Goal: Task Accomplishment & Management: Manage account settings

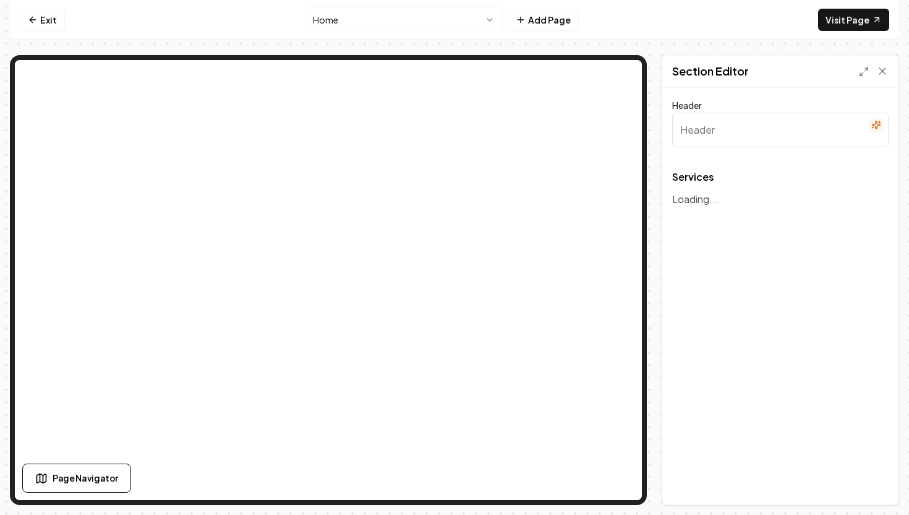
click at [706, 190] on div "Services To pick up a draggable item, press the space bar. While dragging, use …" at bounding box center [780, 182] width 216 height 20
click at [717, 130] on input "Header" at bounding box center [780, 130] width 216 height 35
type input "Comprehensive Landscape Solutions"
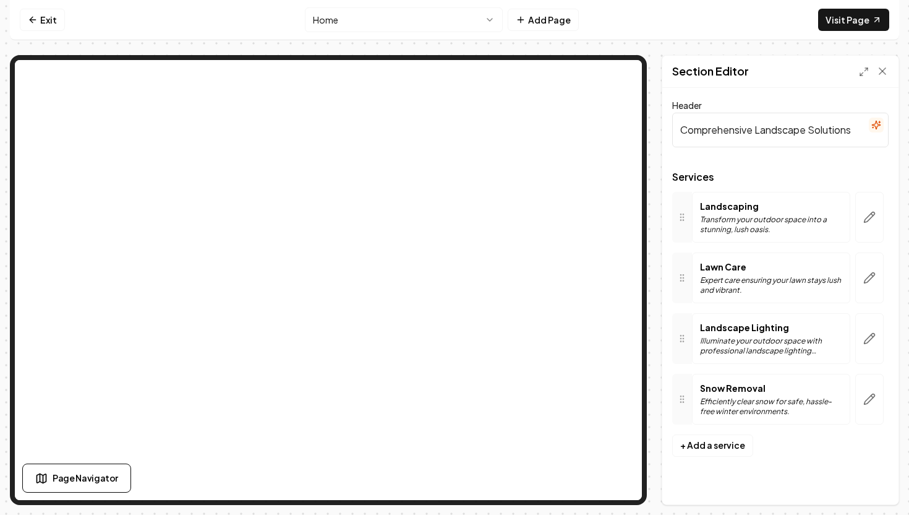
click at [727, 301] on div "Lawn Care Expert care ensuring your lawn stays lush and vibrant." at bounding box center [771, 277] width 158 height 51
click at [862, 218] on button "button" at bounding box center [869, 217] width 28 height 51
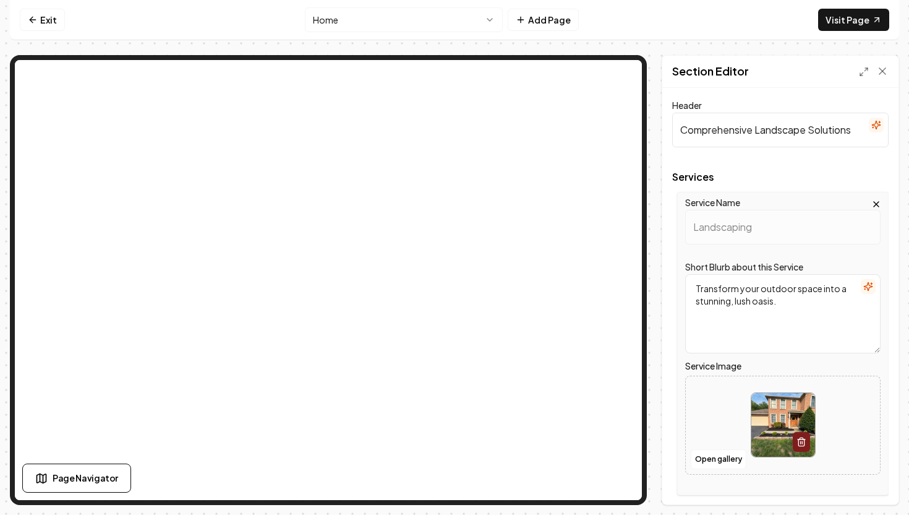
click at [798, 437] on icon "button" at bounding box center [802, 442] width 10 height 10
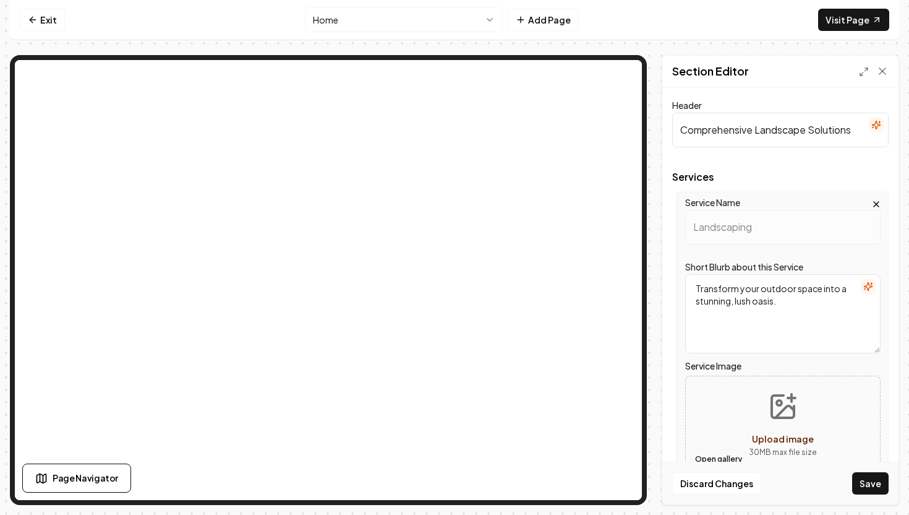
click at [719, 456] on button "Open gallery" at bounding box center [719, 459] width 56 height 20
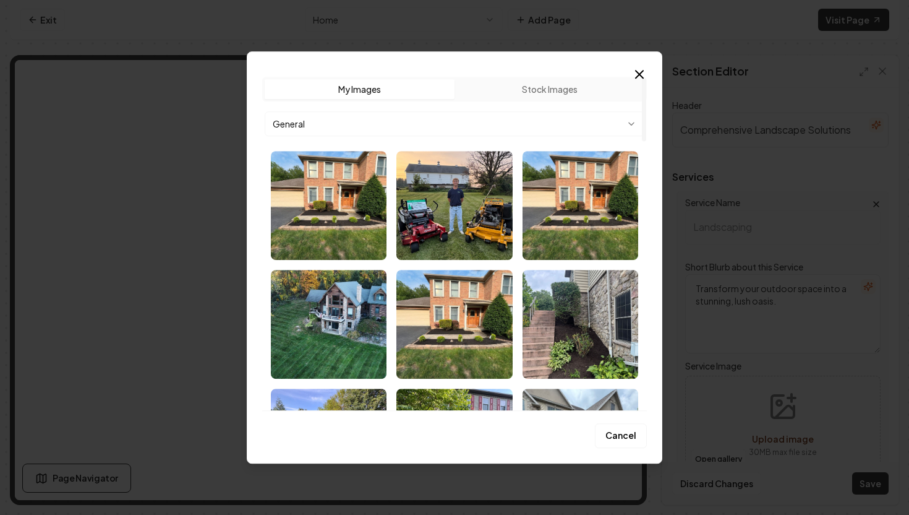
click at [515, 121] on body "Computer Required This feature is only available on a computer. Please switch t…" at bounding box center [454, 257] width 909 height 515
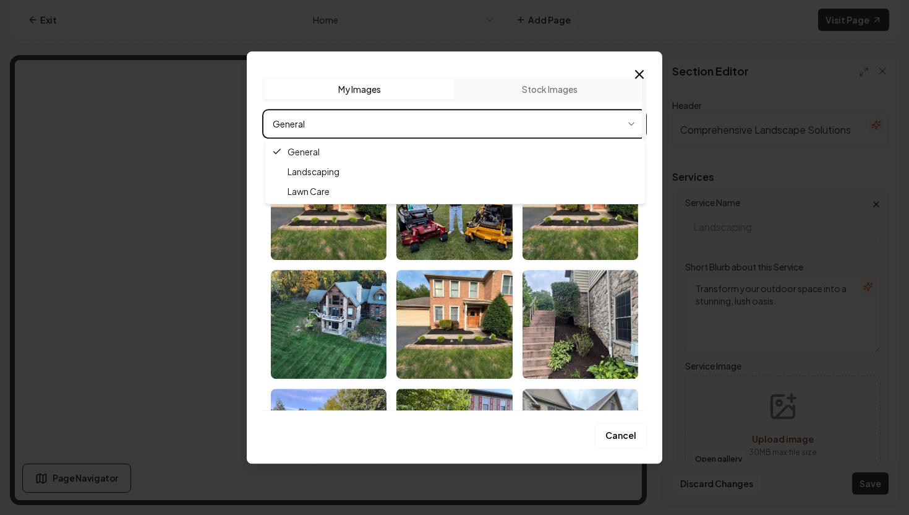
click at [515, 121] on body "Computer Required This feature is only available on a computer. Please switch t…" at bounding box center [454, 257] width 909 height 515
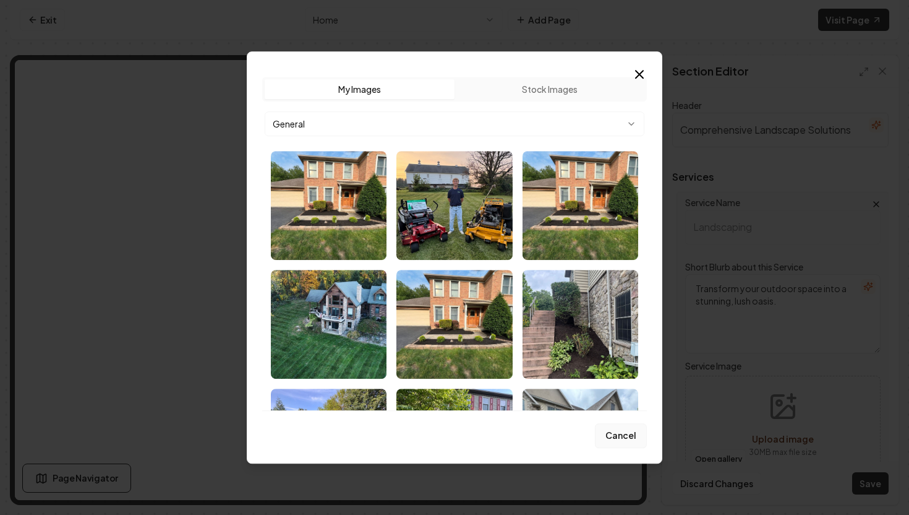
click at [646, 437] on button "Cancel" at bounding box center [621, 435] width 52 height 25
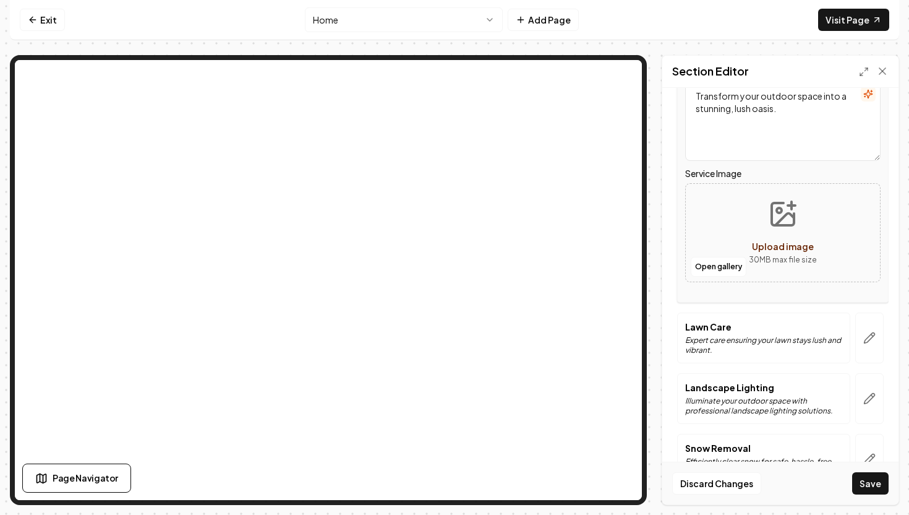
scroll to position [229, 0]
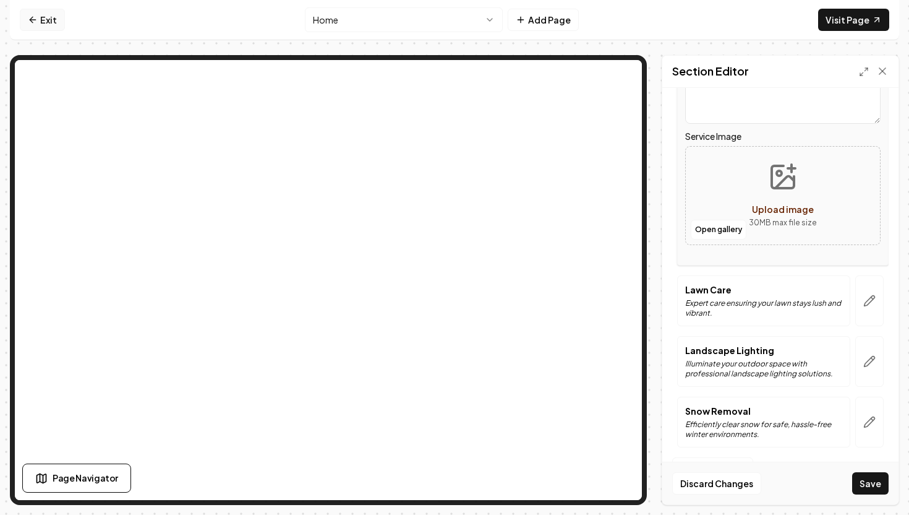
click at [59, 22] on link "Exit" at bounding box center [42, 20] width 45 height 22
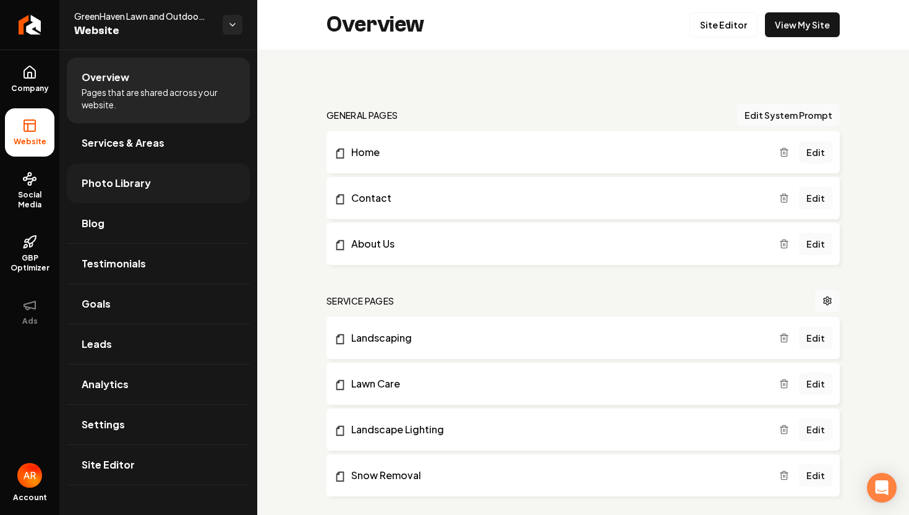
click at [192, 189] on link "Photo Library" at bounding box center [158, 183] width 183 height 40
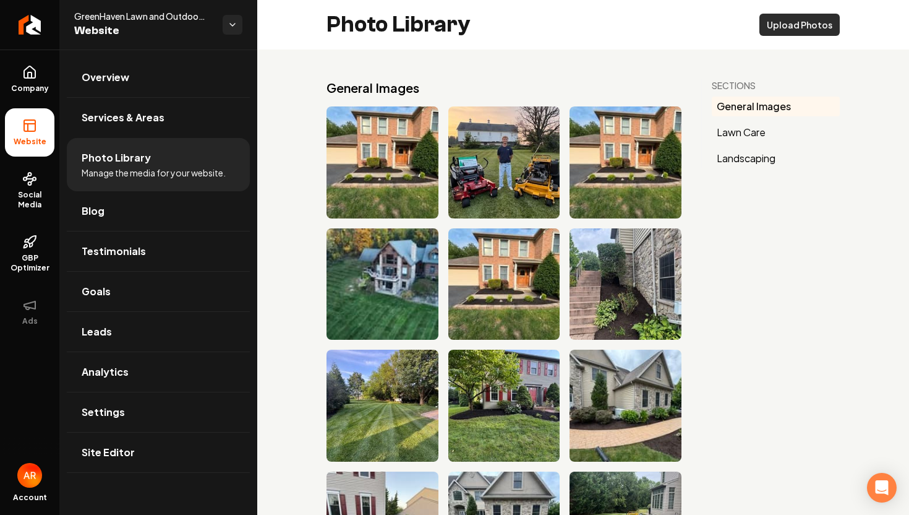
click at [798, 15] on button "Upload Photos" at bounding box center [799, 25] width 80 height 22
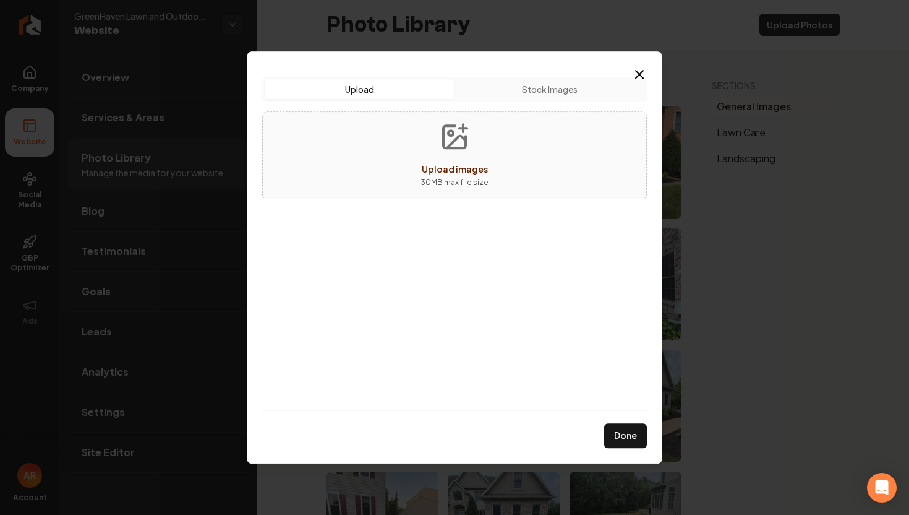
click at [488, 152] on button "Upload images 30 MB max file size" at bounding box center [455, 155] width 88 height 87
type input "**********"
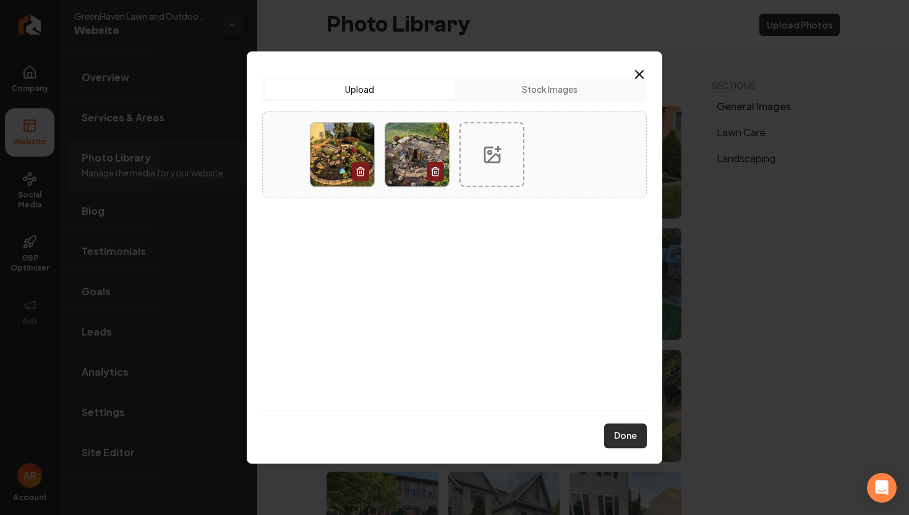
click at [628, 428] on button "Done" at bounding box center [625, 435] width 43 height 25
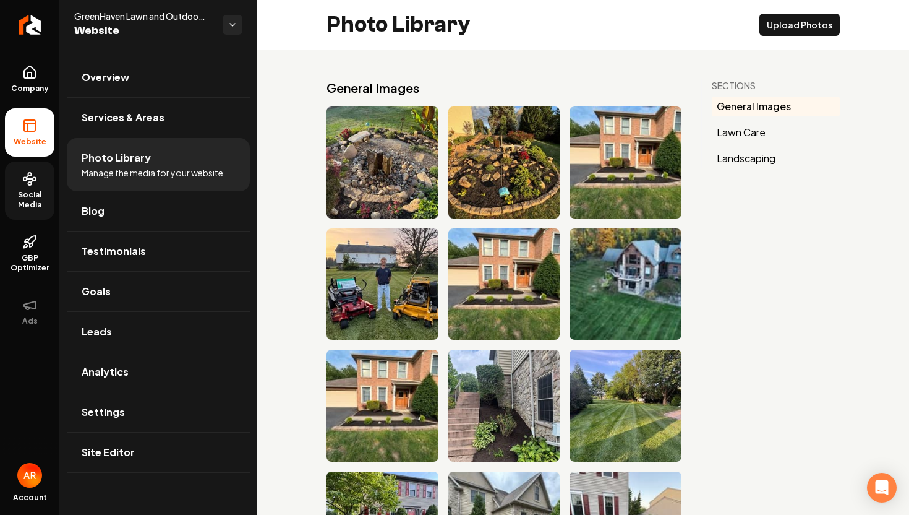
click at [20, 188] on link "Social Media" at bounding box center [29, 190] width 49 height 58
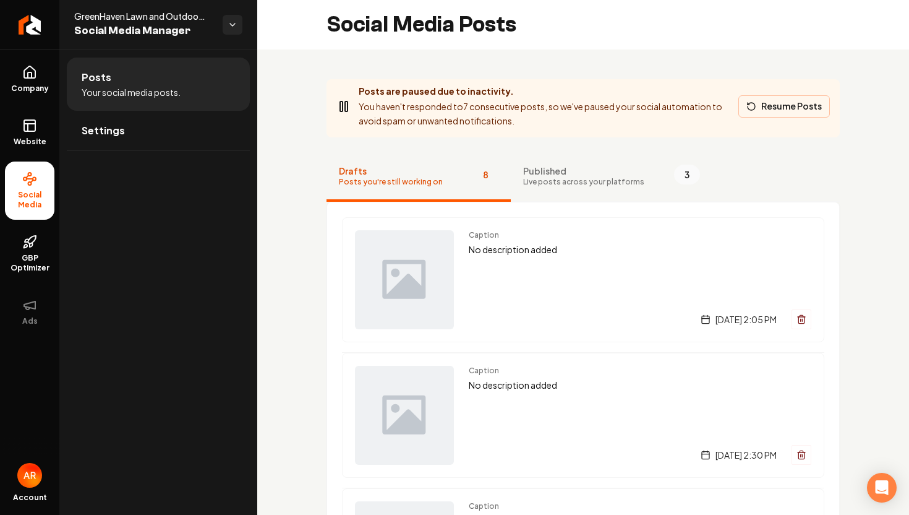
click at [793, 112] on button "Resume Posts" at bounding box center [784, 106] width 92 height 22
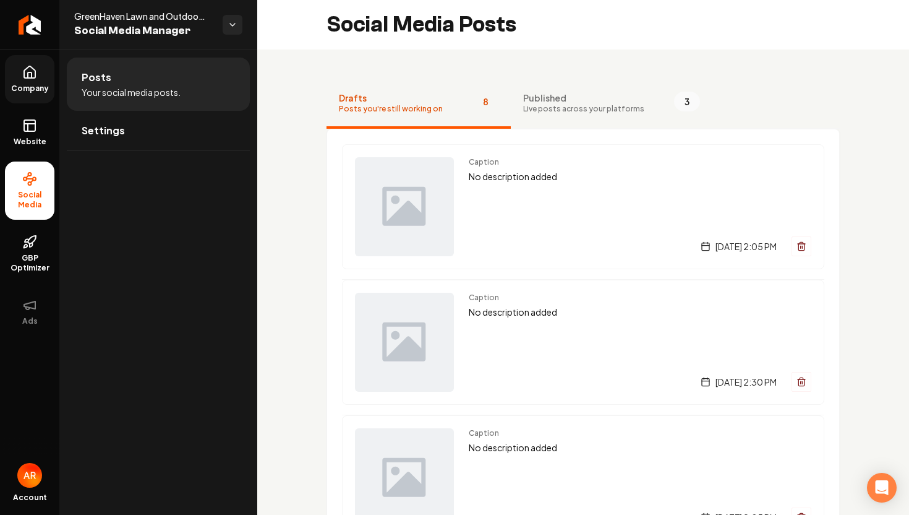
click at [46, 89] on span "Company" at bounding box center [30, 88] width 48 height 10
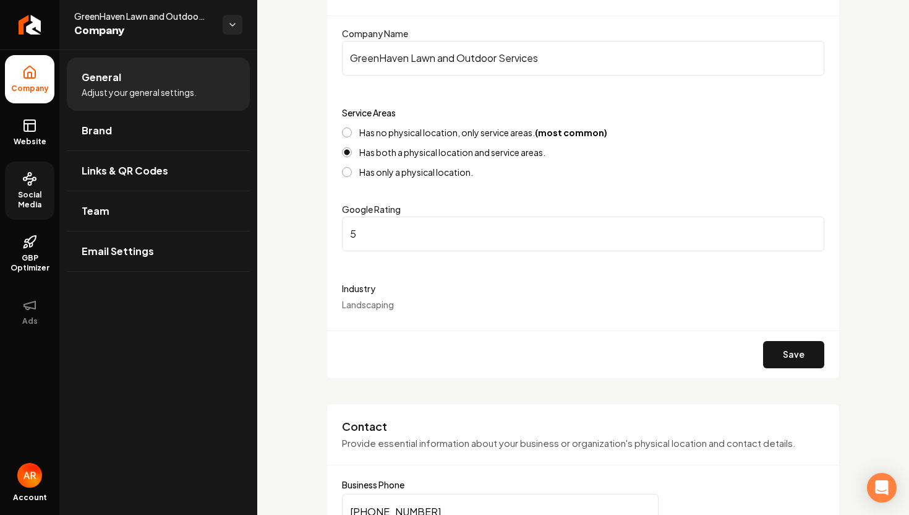
scroll to position [152, 0]
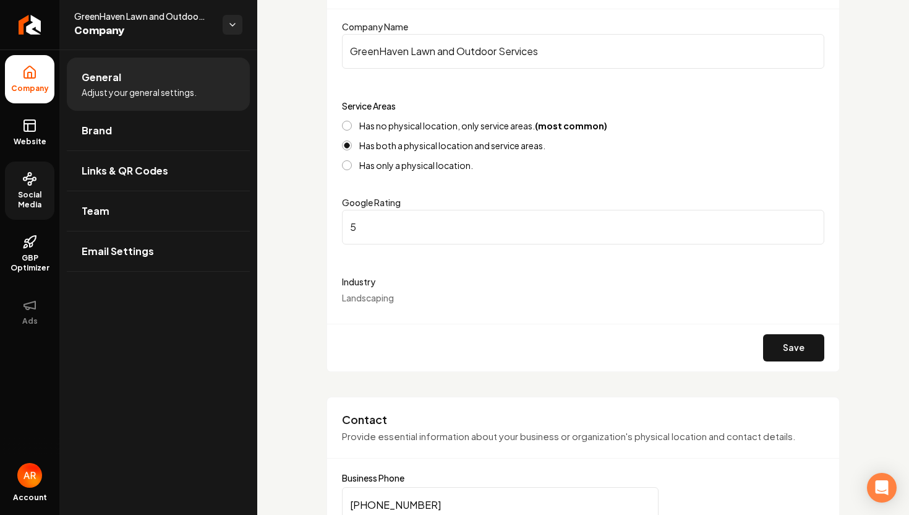
click at [510, 236] on input "5" at bounding box center [583, 227] width 482 height 35
click at [813, 226] on input "5.1" at bounding box center [583, 227] width 482 height 35
click at [813, 224] on input "5.2" at bounding box center [583, 227] width 482 height 35
click at [811, 234] on input "5.2" at bounding box center [583, 227] width 482 height 35
click at [810, 229] on input "5.1" at bounding box center [583, 227] width 482 height 35
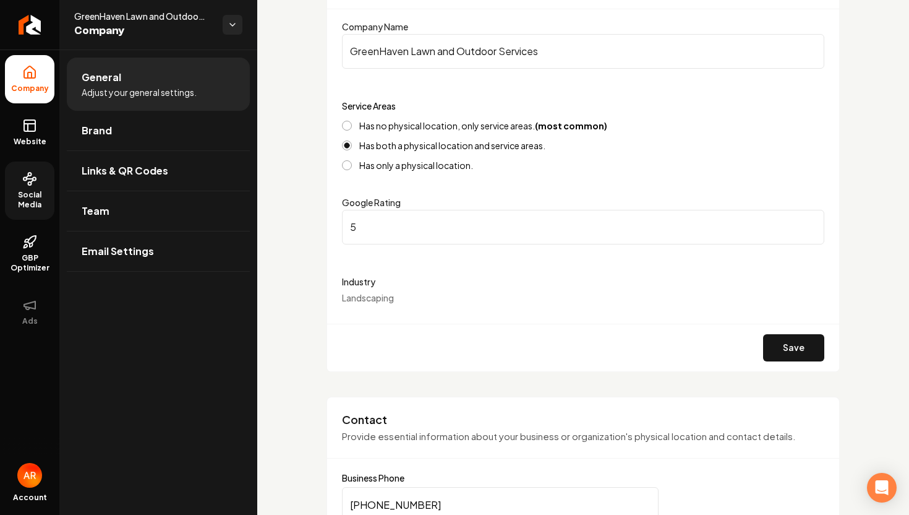
type input "5"
click at [810, 229] on input "5" at bounding box center [583, 227] width 482 height 35
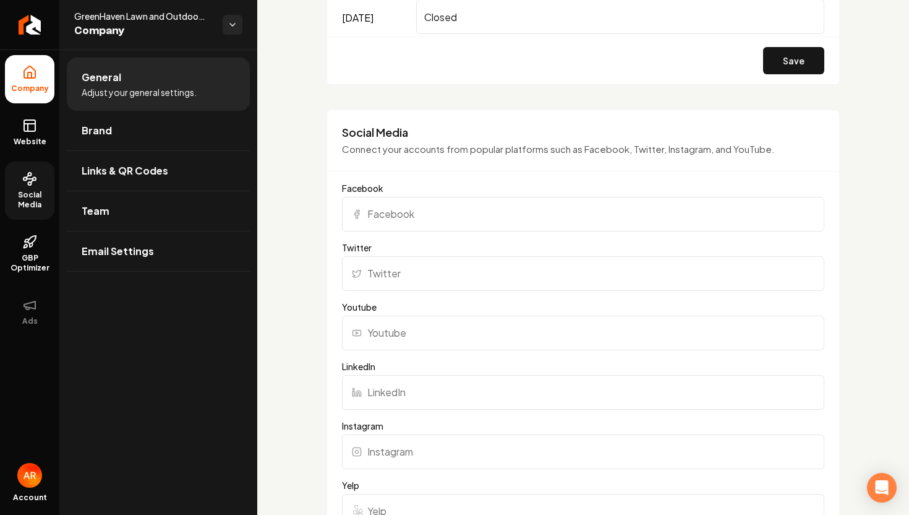
scroll to position [1241, 0]
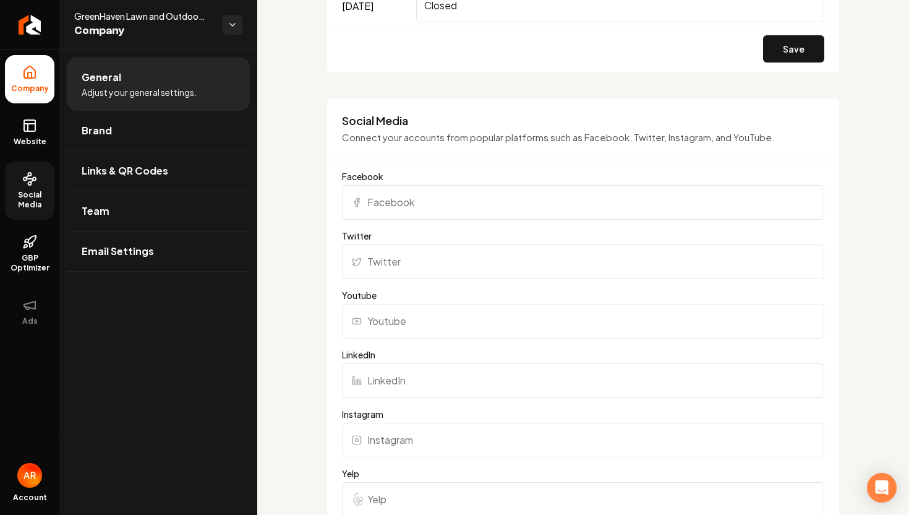
click at [489, 210] on input "Facebook" at bounding box center [583, 202] width 482 height 35
paste input "[URL][DOMAIN_NAME]"
type input "[URL][DOMAIN_NAME]"
click at [452, 267] on input "Twitter" at bounding box center [583, 261] width 482 height 35
click at [410, 328] on input "Youtube" at bounding box center [583, 321] width 482 height 35
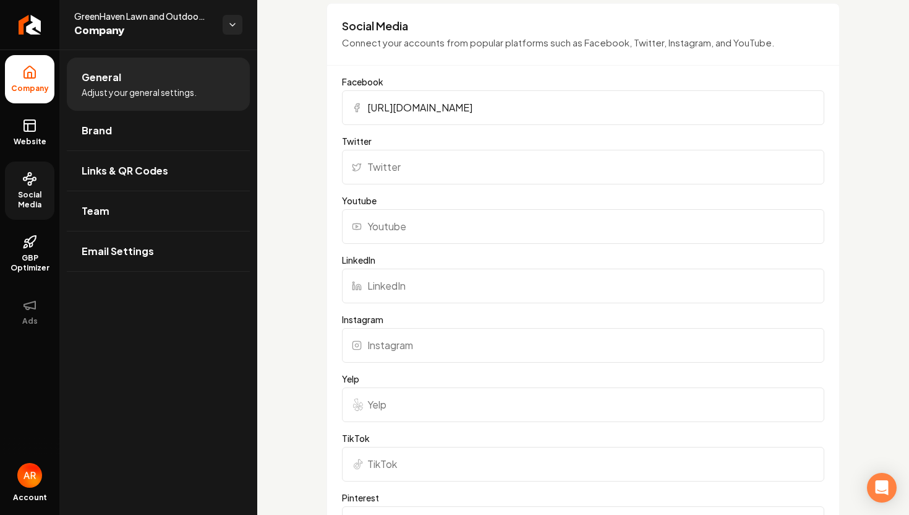
scroll to position [1339, 0]
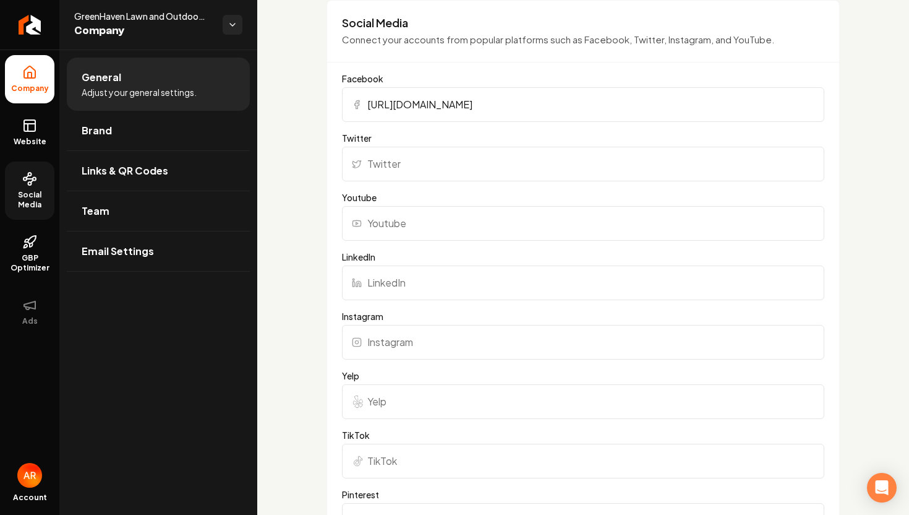
click at [408, 343] on input "Instagram" at bounding box center [583, 342] width 482 height 35
paste input "[URL][DOMAIN_NAME]"
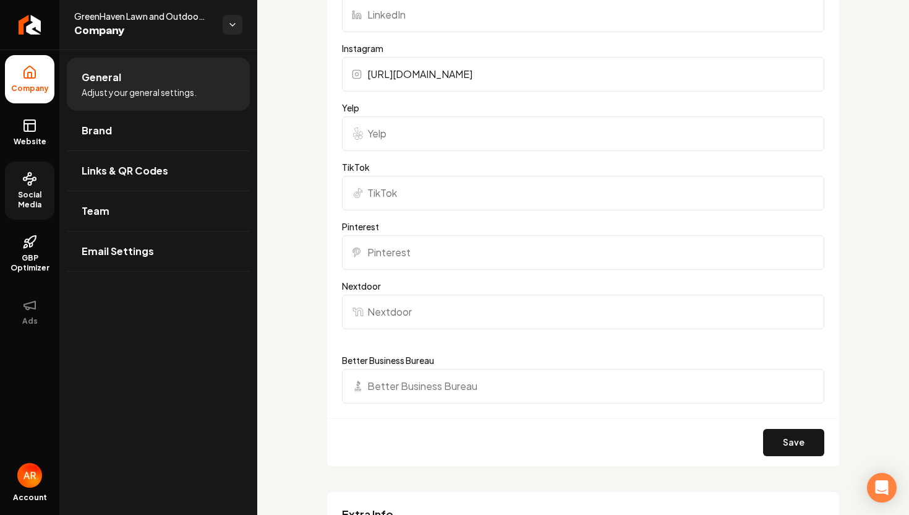
scroll to position [1608, 0]
type input "[URL][DOMAIN_NAME]"
click at [415, 299] on input "Nextdoor" at bounding box center [583, 310] width 482 height 35
paste input "[URL][DOMAIN_NAME]"
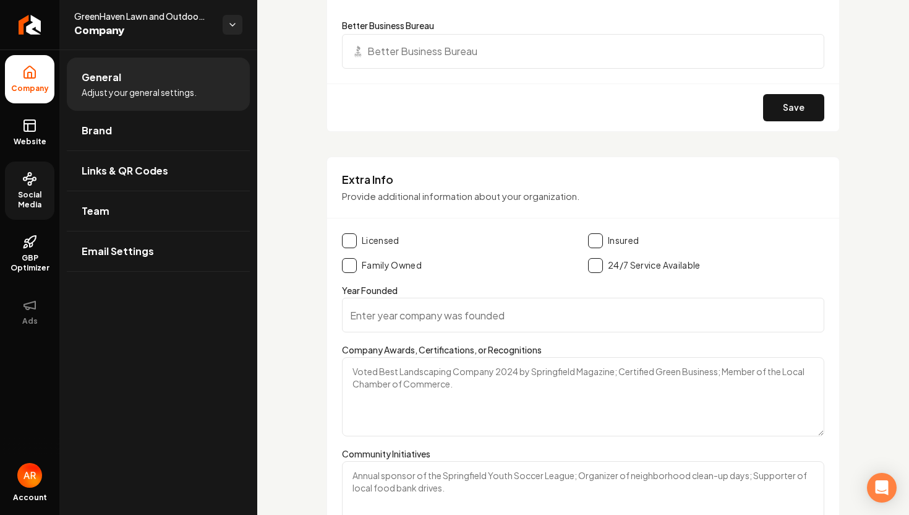
scroll to position [1939, 0]
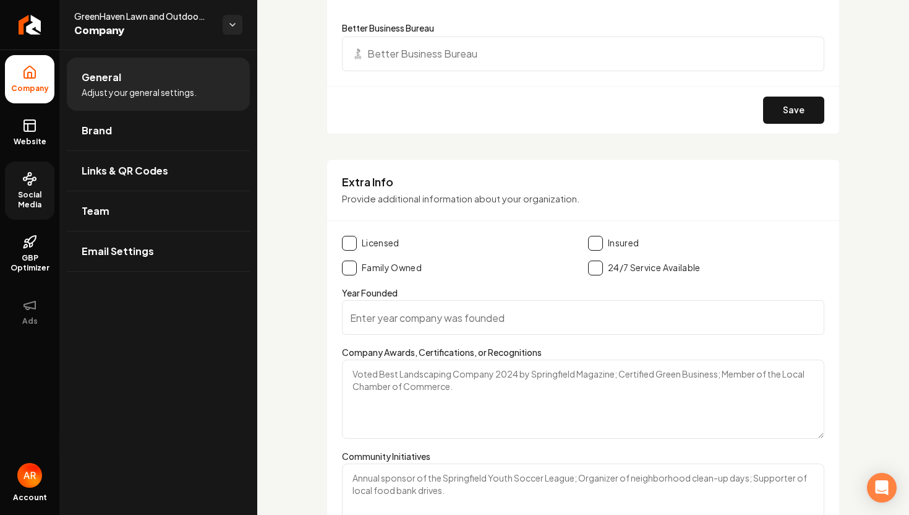
type input "[URL][DOMAIN_NAME]"
click at [596, 241] on button "Main content area" at bounding box center [595, 243] width 15 height 15
click at [596, 272] on button "Main content area" at bounding box center [595, 267] width 15 height 15
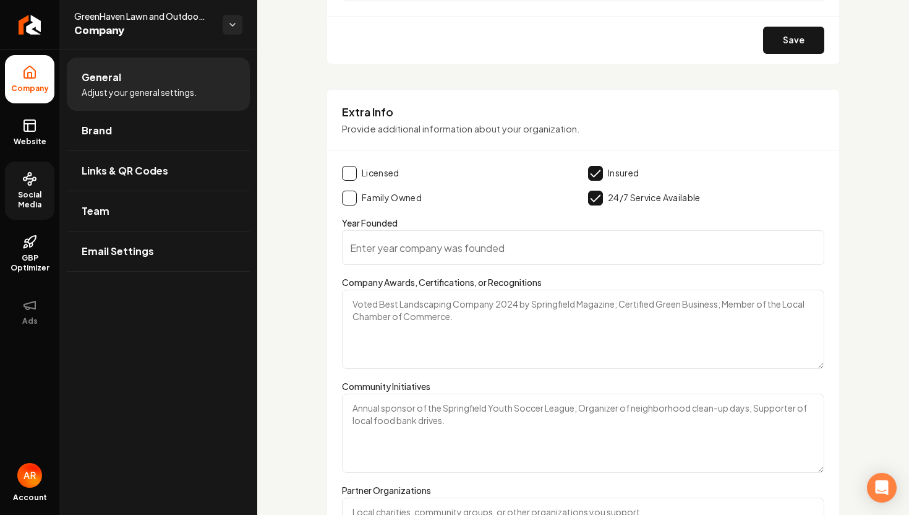
scroll to position [2007, 0]
click at [457, 267] on form "Licensed Insured Family Owned 24/7 Service Available Year Founded Company Award…" at bounding box center [583, 404] width 482 height 473
click at [458, 259] on input "Year Founded" at bounding box center [583, 249] width 482 height 35
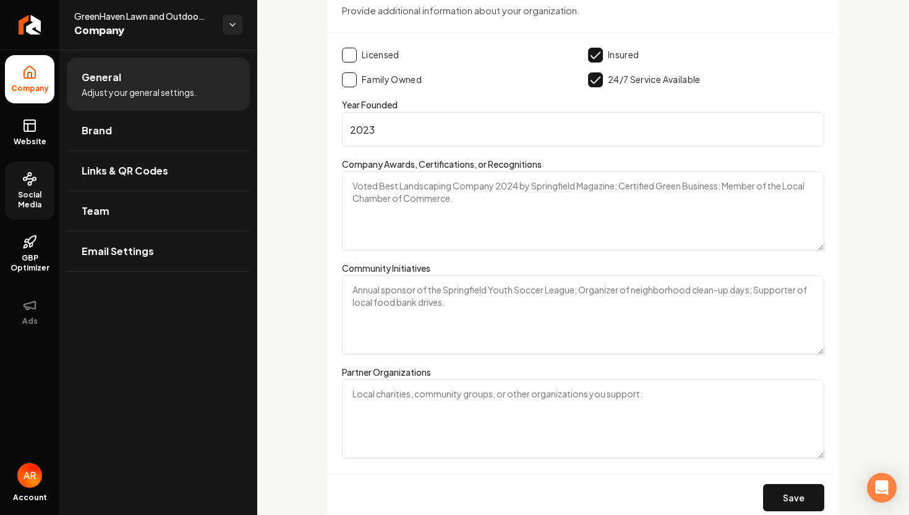
scroll to position [2183, 0]
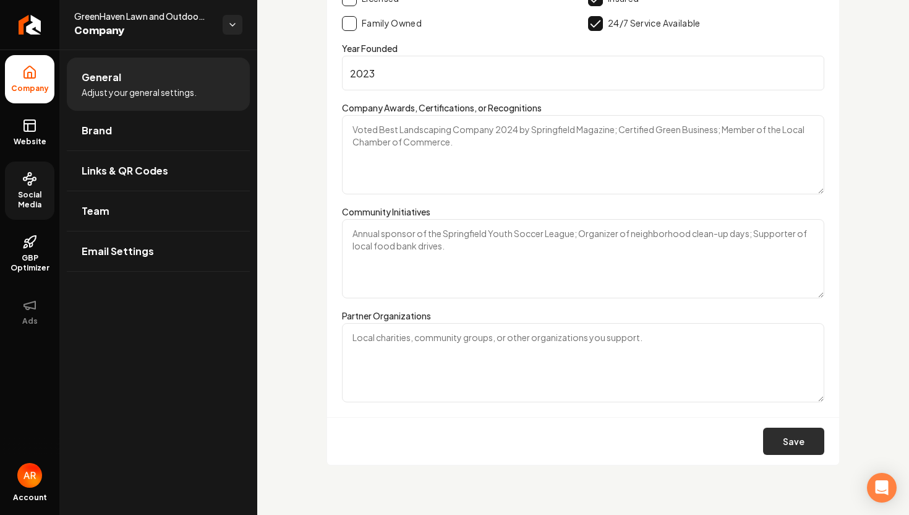
type input "2023"
click at [790, 454] on button "Save" at bounding box center [793, 440] width 61 height 27
click at [792, 433] on button "Save" at bounding box center [793, 440] width 61 height 27
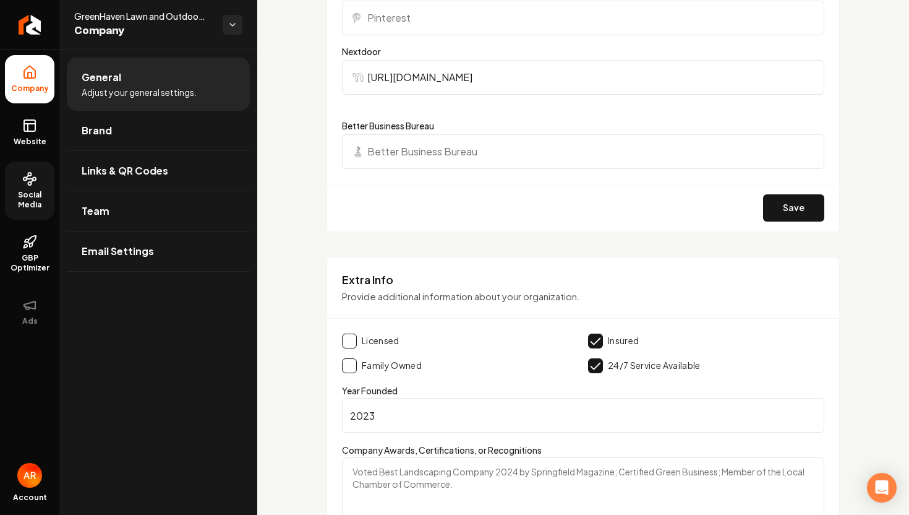
scroll to position [1721, 0]
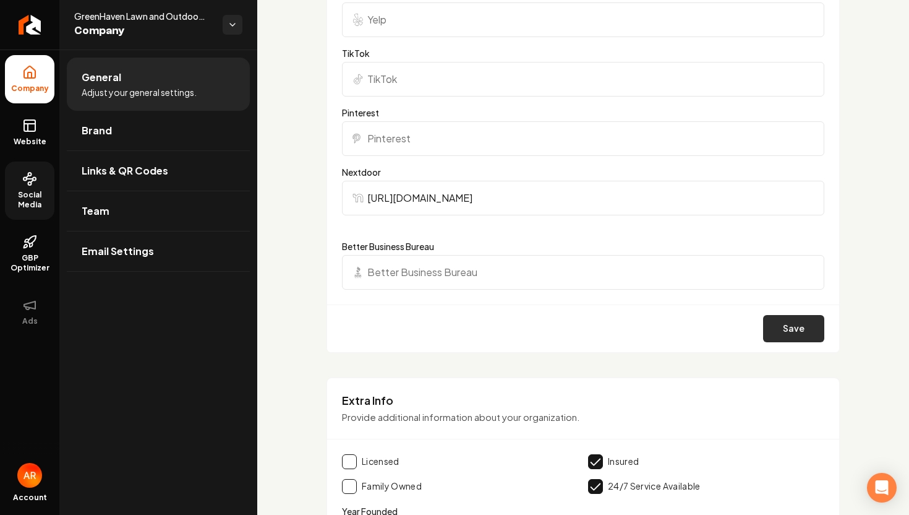
click at [780, 328] on button "Save" at bounding box center [793, 328] width 61 height 27
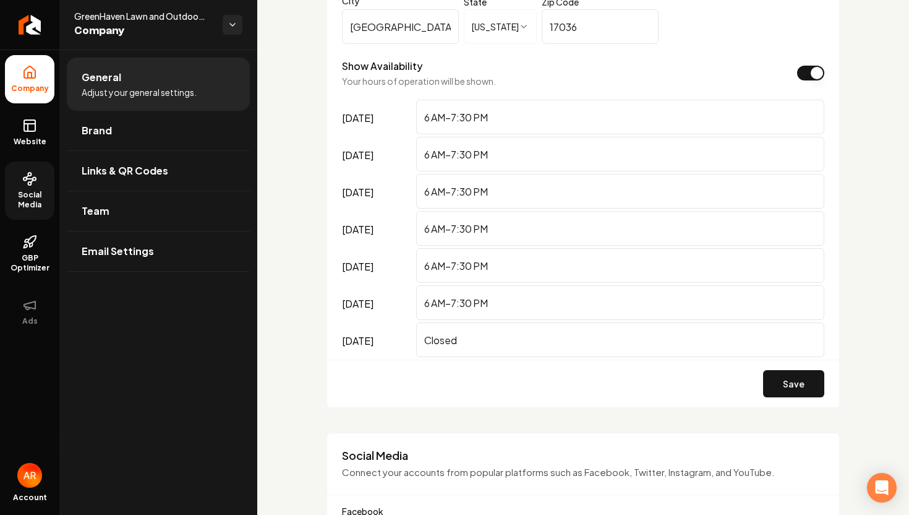
scroll to position [915, 0]
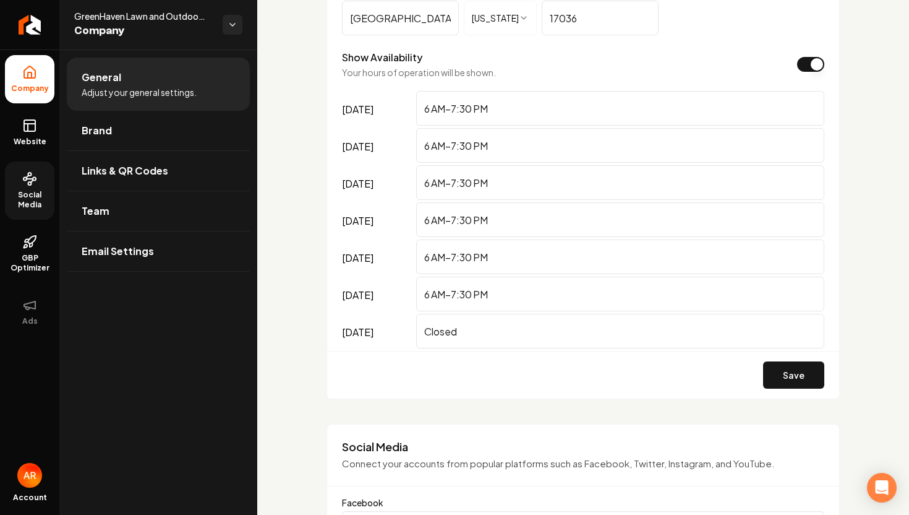
click at [800, 358] on div "Save" at bounding box center [583, 375] width 512 height 48
click at [782, 372] on button "Save" at bounding box center [793, 374] width 61 height 27
click at [14, 129] on link "Website" at bounding box center [29, 132] width 49 height 48
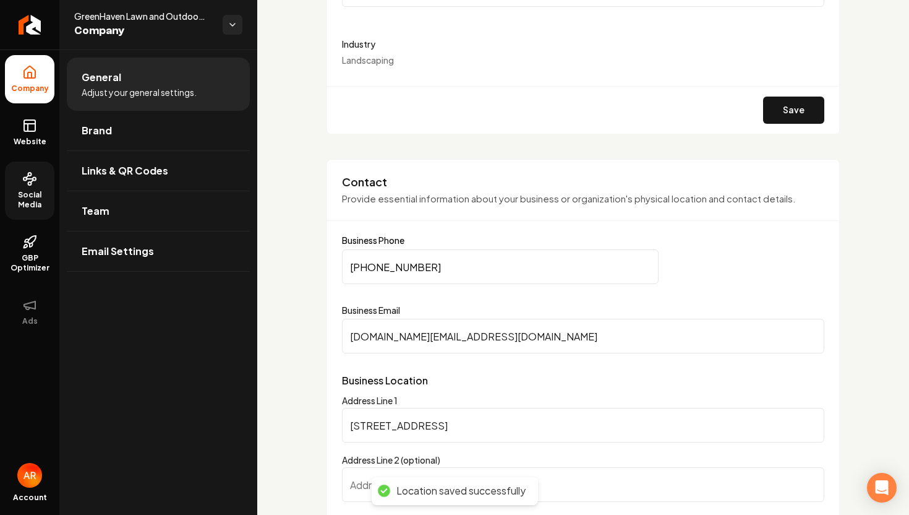
scroll to position [123, 0]
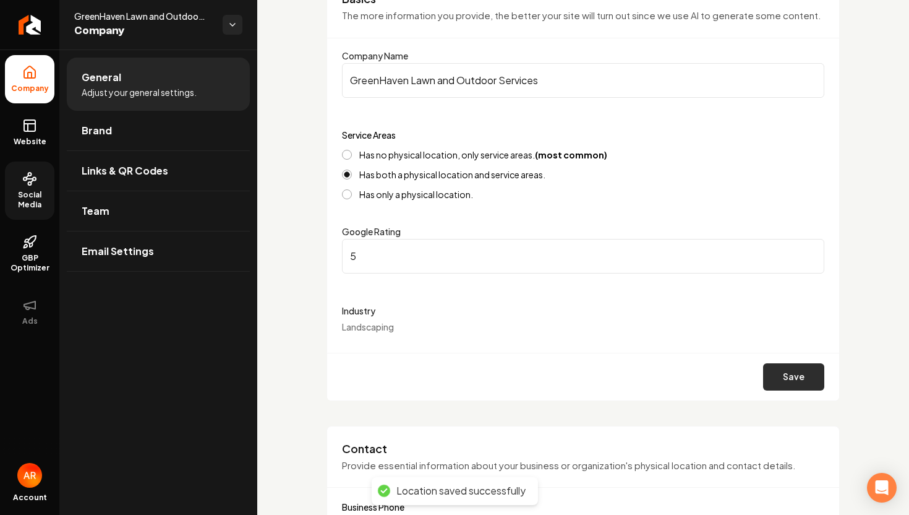
click at [807, 370] on button "Save" at bounding box center [793, 376] width 61 height 27
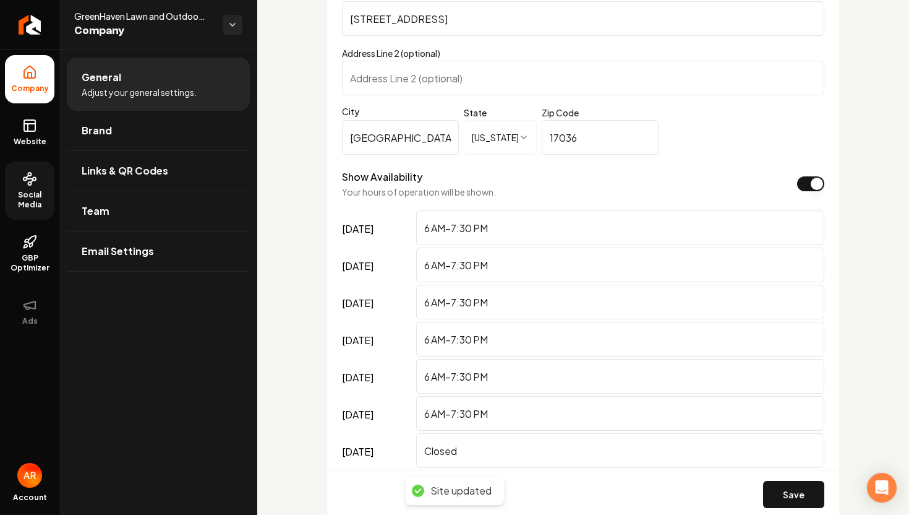
scroll to position [1359, 0]
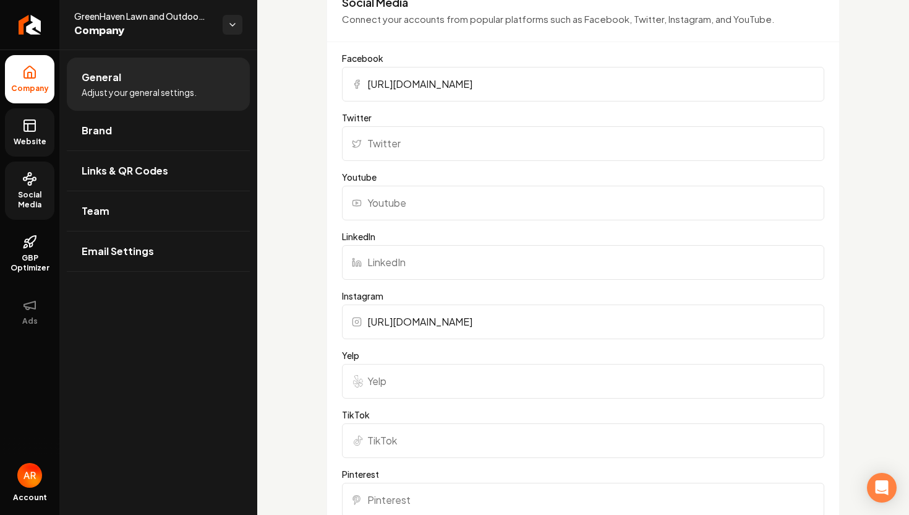
click at [35, 137] on span "Website" at bounding box center [30, 142] width 43 height 10
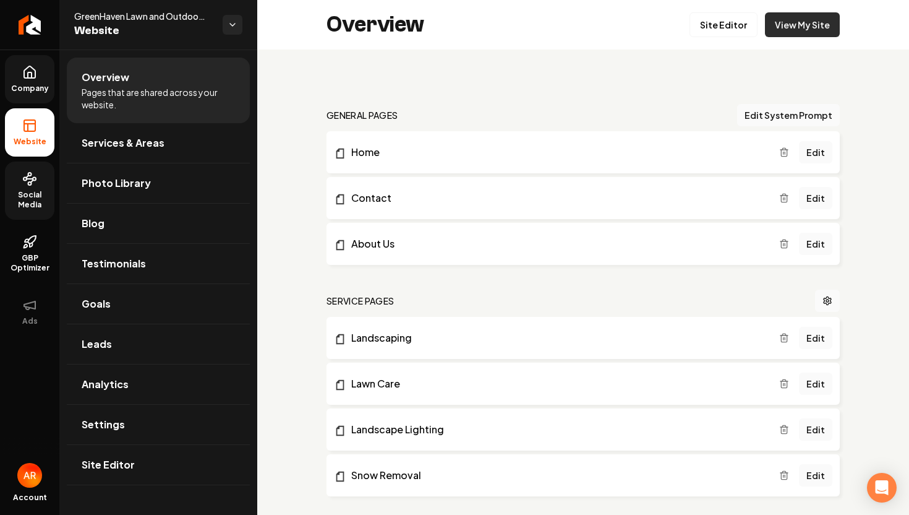
click at [812, 22] on link "View My Site" at bounding box center [802, 24] width 75 height 25
click at [732, 20] on link "Site Editor" at bounding box center [724, 24] width 68 height 25
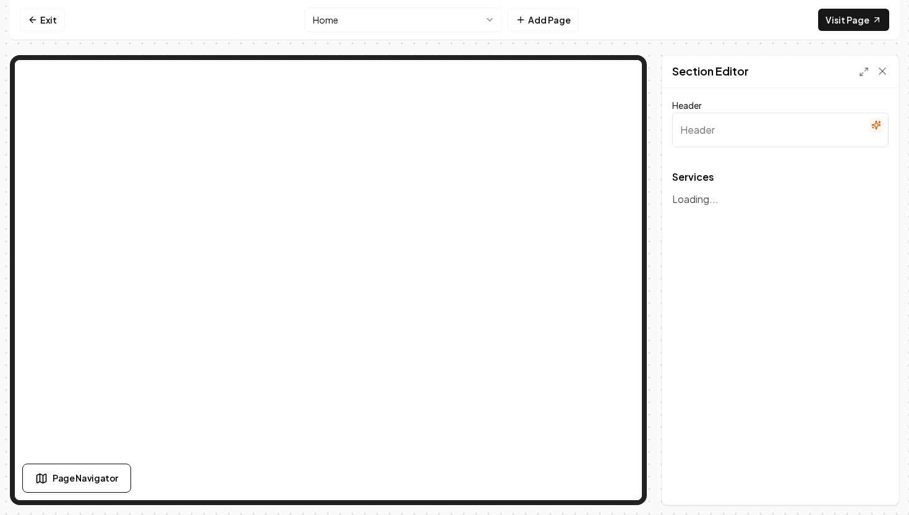
type input "Comprehensive Landscape Solutions"
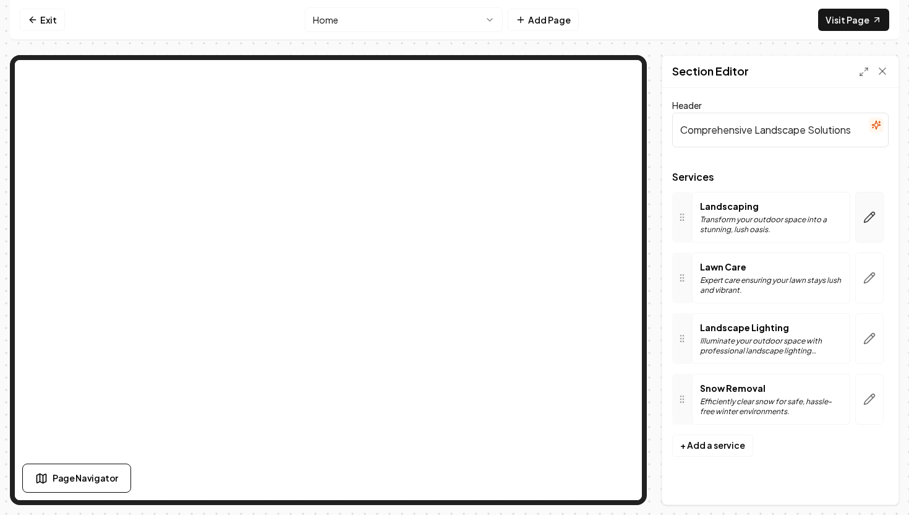
click at [871, 226] on button "button" at bounding box center [869, 217] width 28 height 51
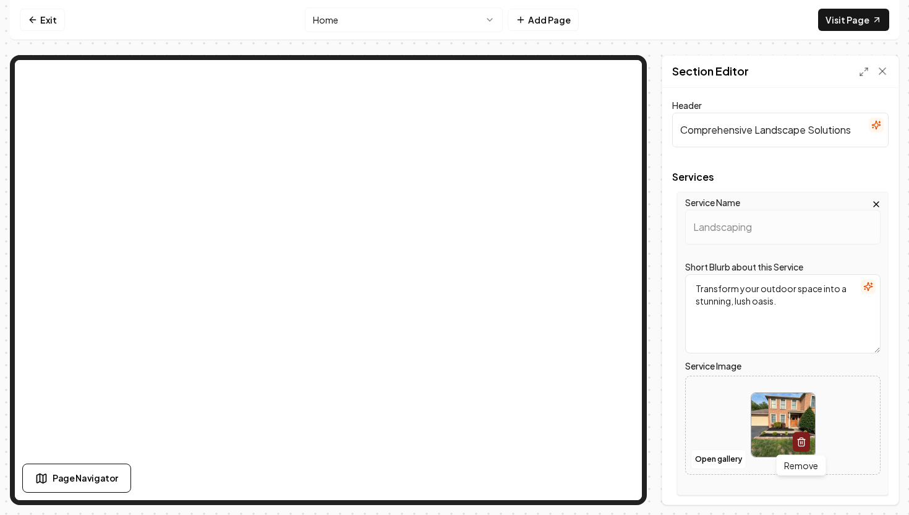
click at [800, 443] on icon "button" at bounding box center [802, 442] width 10 height 10
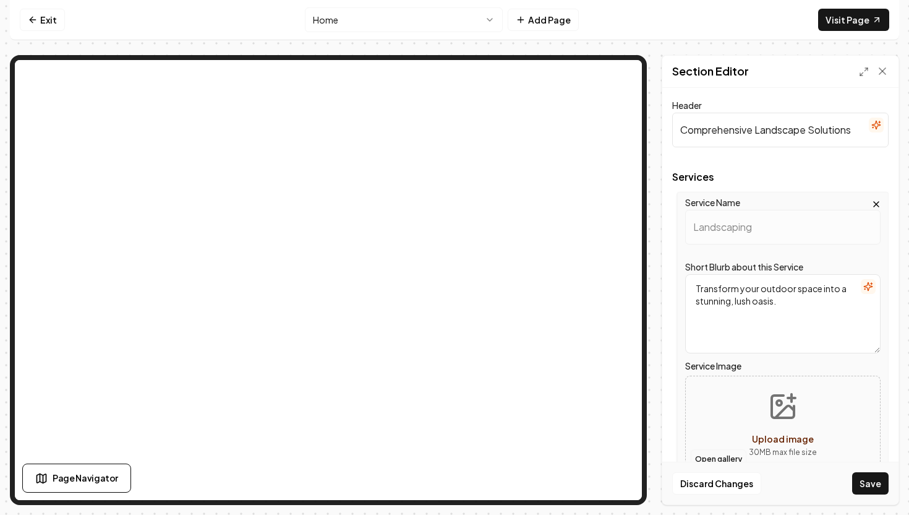
click at [721, 453] on button "Open gallery" at bounding box center [719, 459] width 56 height 20
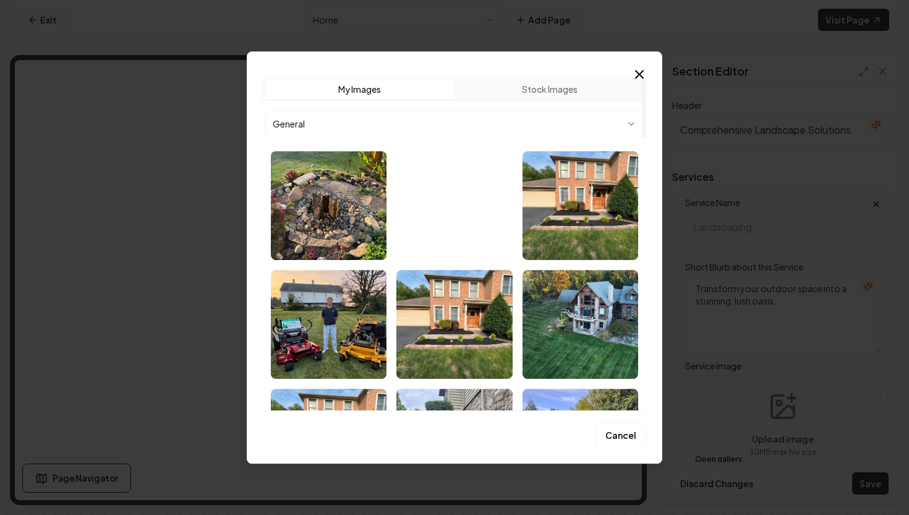
click at [426, 234] on img "Select image image_68c2bcba5c7cd75eb8d50501.jpeg" at bounding box center [454, 205] width 116 height 109
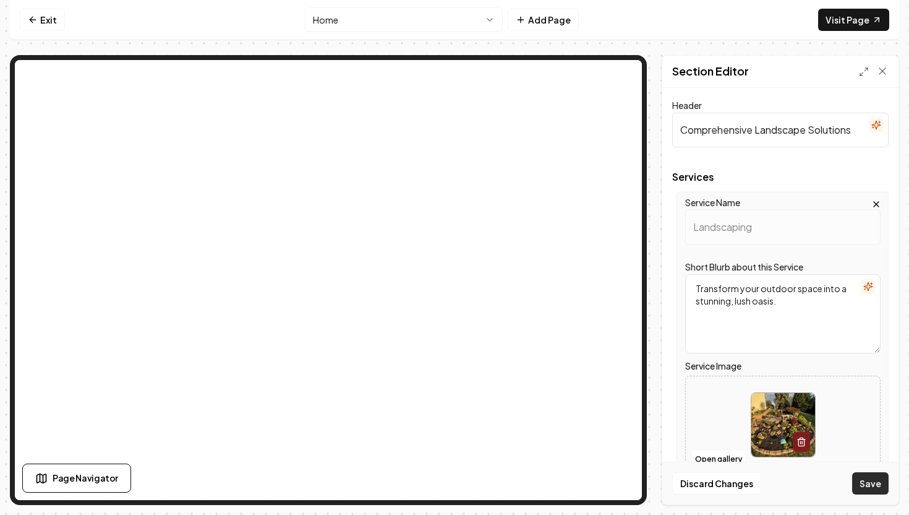
click at [875, 490] on button "Save" at bounding box center [870, 483] width 36 height 22
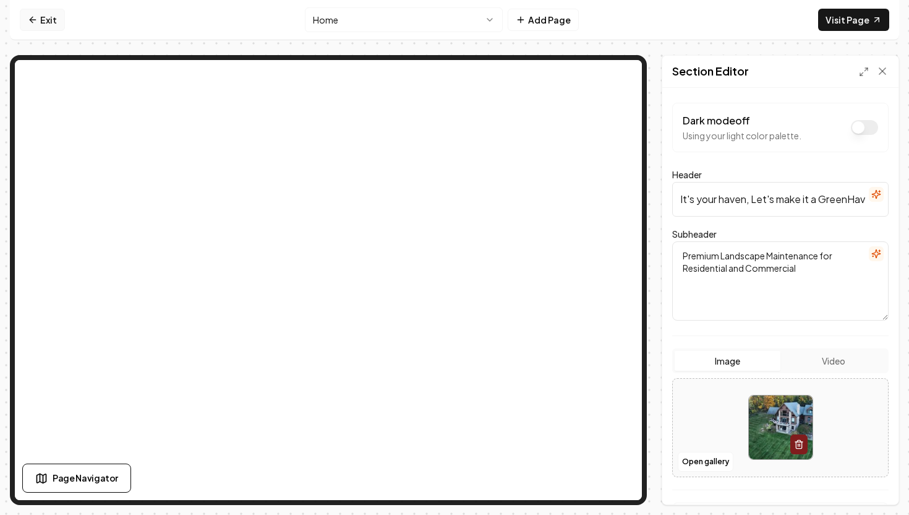
click at [49, 21] on link "Exit" at bounding box center [42, 20] width 45 height 22
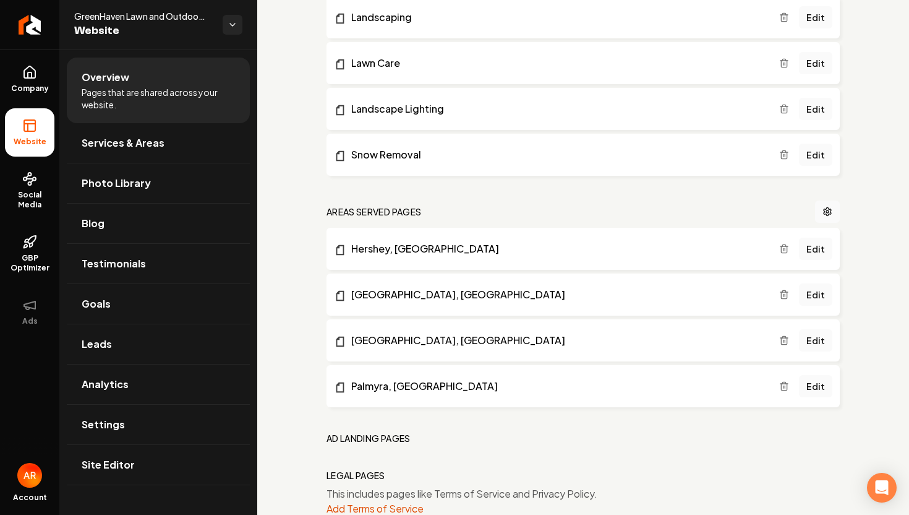
scroll to position [366, 0]
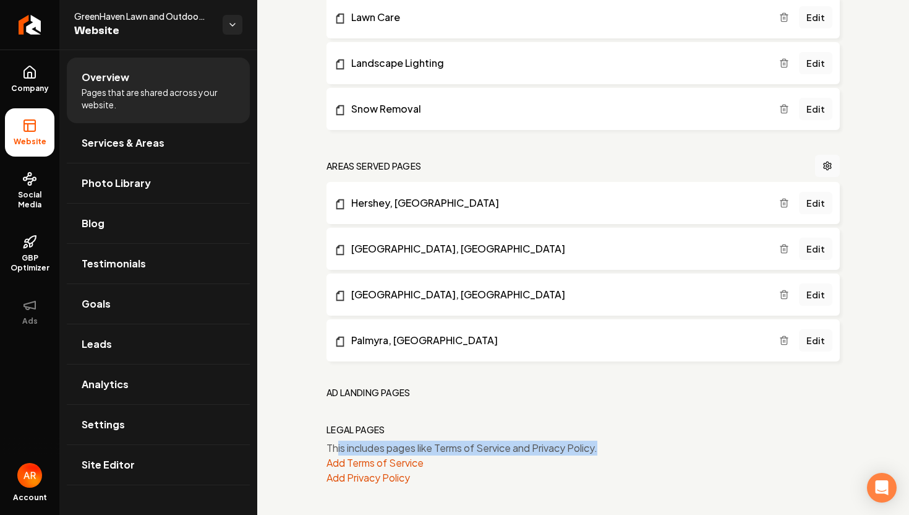
drag, startPoint x: 335, startPoint y: 448, endPoint x: 512, endPoint y: 485, distance: 181.5
click at [515, 485] on div "general pages Edit System Prompt Home Edit Contact Edit About Us Edit Service P…" at bounding box center [583, 98] width 652 height 831
click at [449, 413] on div "general pages Edit System Prompt Home Edit Contact Edit About Us Edit Service P…" at bounding box center [583, 111] width 513 height 747
drag, startPoint x: 329, startPoint y: 395, endPoint x: 451, endPoint y: 400, distance: 122.6
click at [451, 400] on div "general pages Edit System Prompt Home Edit Contact Edit About Us Edit Service P…" at bounding box center [583, 111] width 513 height 747
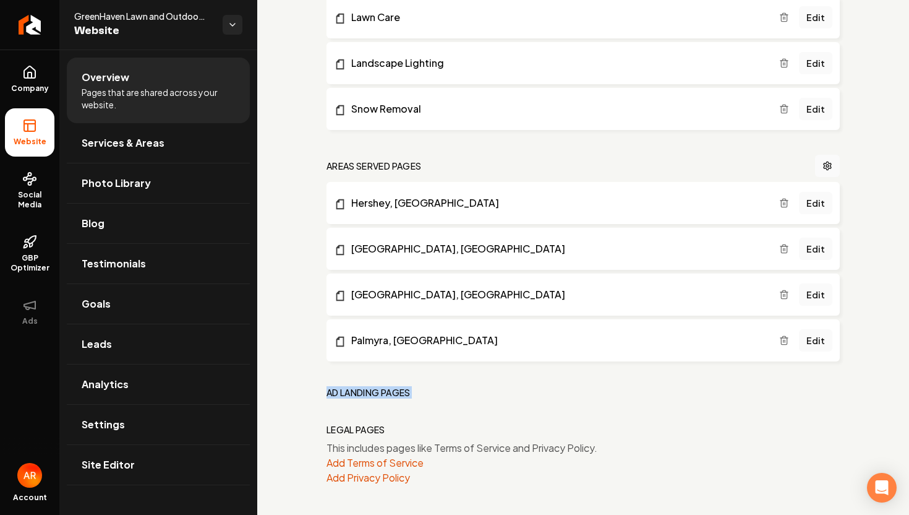
click at [451, 400] on div "general pages Edit System Prompt Home Edit Contact Edit About Us Edit Service P…" at bounding box center [583, 111] width 513 height 747
click at [821, 170] on link "Main content area" at bounding box center [827, 166] width 25 height 22
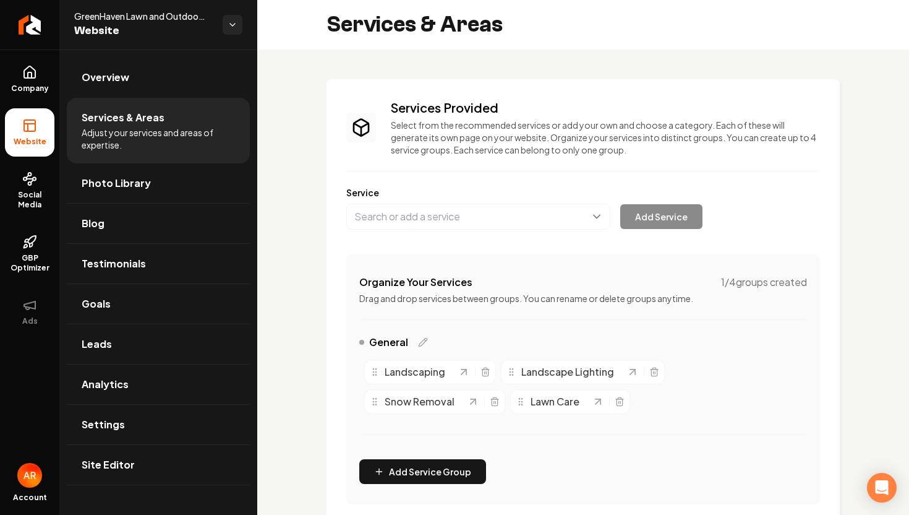
click at [501, 231] on div "Services Provided Select from the recommended services or add your own and choo…" at bounding box center [583, 301] width 474 height 405
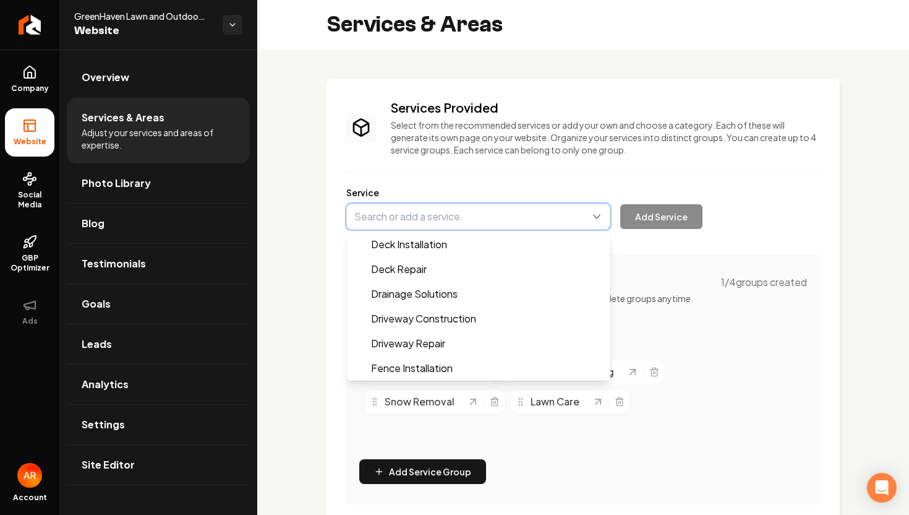
click at [514, 219] on button "Main content area" at bounding box center [478, 216] width 264 height 26
click at [499, 200] on div "Service Deck Installation Deck Repair Drainage Solutions Driveway Construction …" at bounding box center [583, 207] width 474 height 43
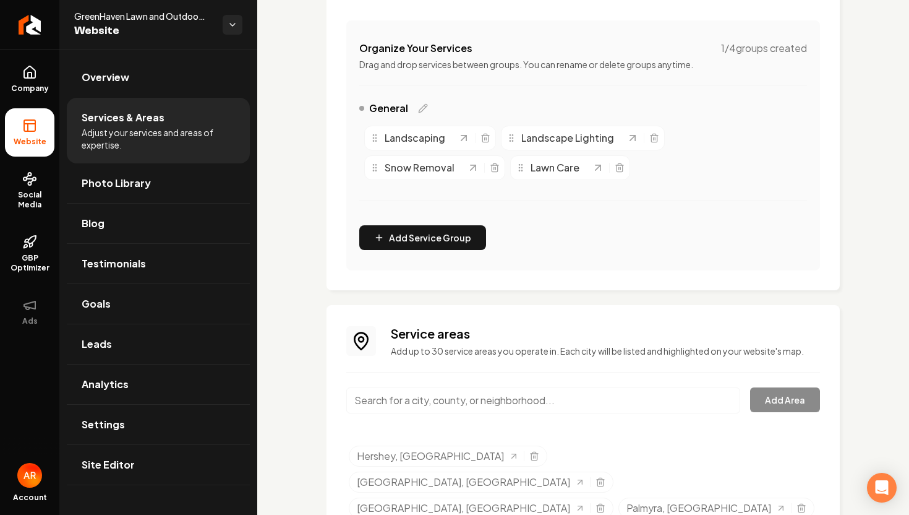
scroll to position [266, 0]
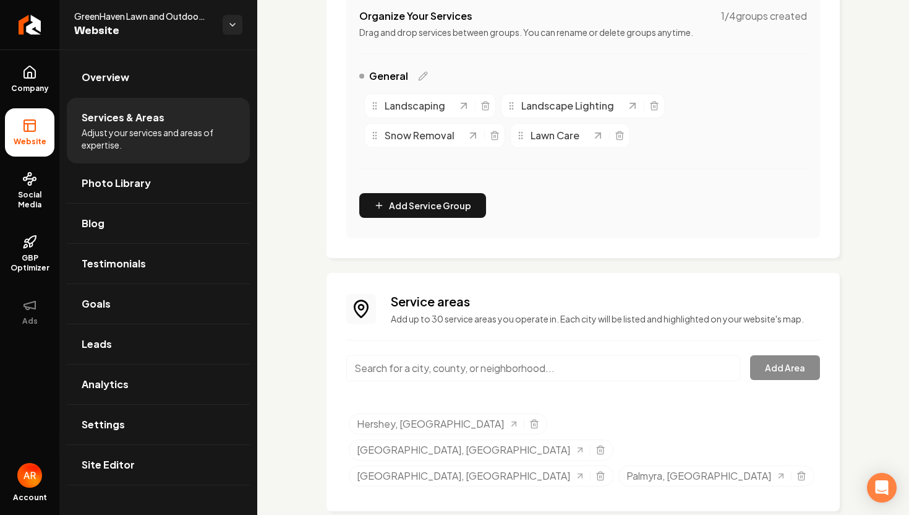
click at [458, 354] on div "Service areas Add up to 30 service areas you operate in. Each city will be list…" at bounding box center [583, 392] width 474 height 199
click at [458, 363] on input "Main content area" at bounding box center [543, 368] width 394 height 26
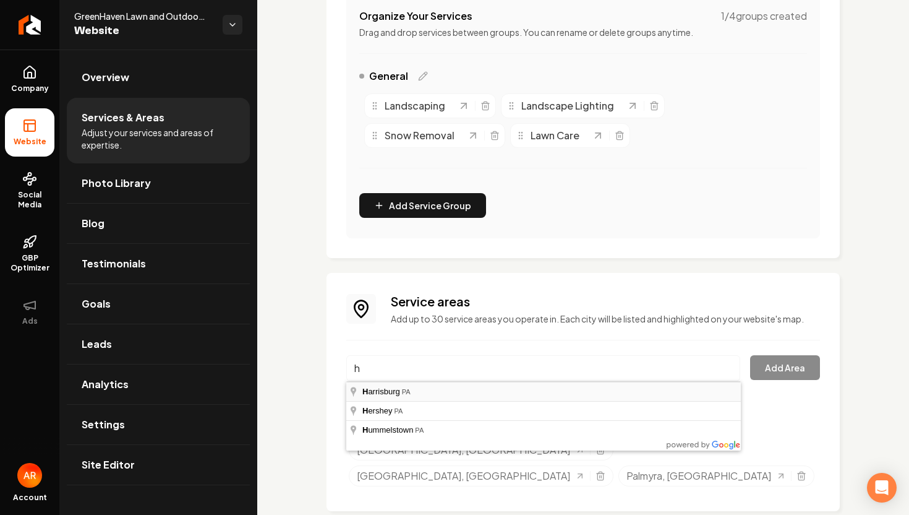
type input "[GEOGRAPHIC_DATA], [GEOGRAPHIC_DATA]"
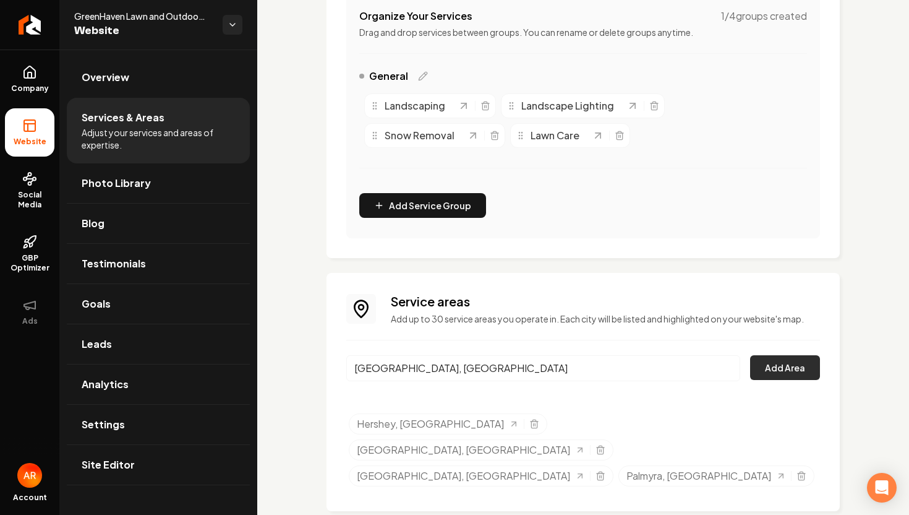
click at [785, 359] on button "Add Area" at bounding box center [785, 367] width 70 height 25
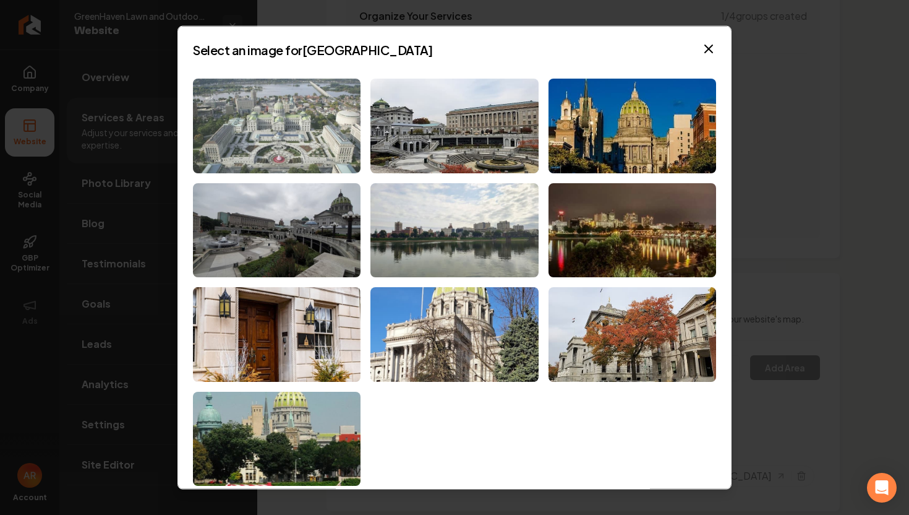
click at [317, 147] on img at bounding box center [277, 126] width 168 height 95
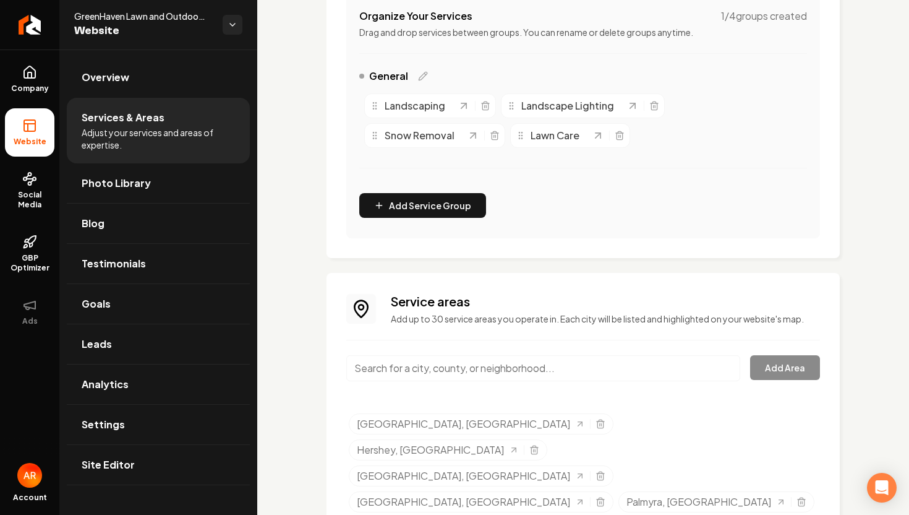
click at [16, 108] on li "Website" at bounding box center [29, 132] width 49 height 48
click at [34, 262] on span "GBP Optimizer" at bounding box center [29, 263] width 49 height 20
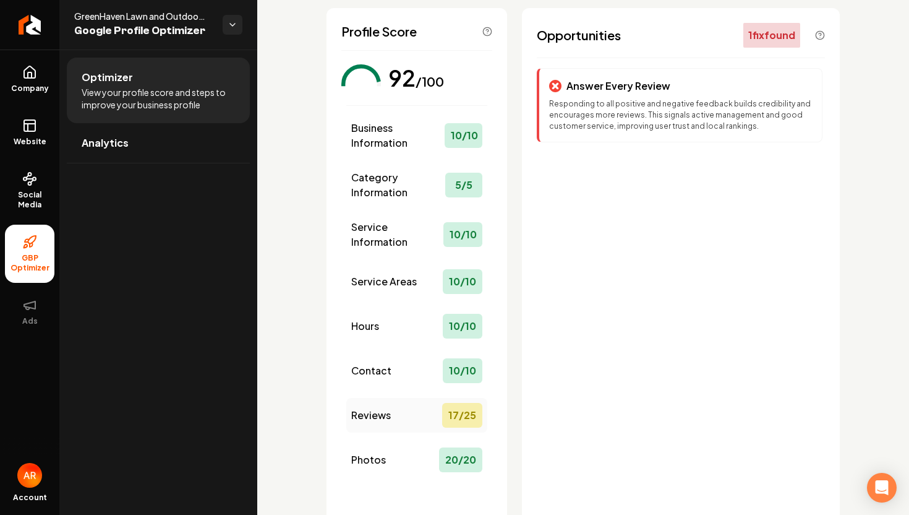
scroll to position [73, 0]
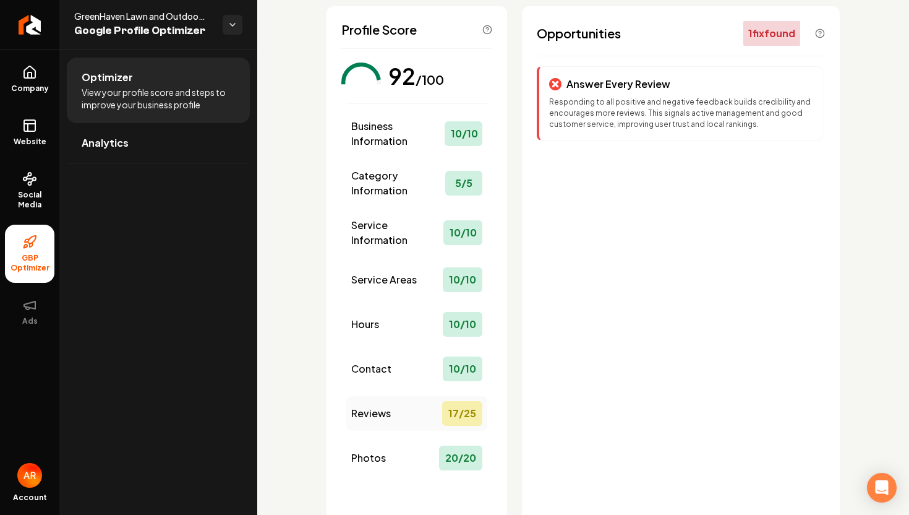
click at [396, 428] on div "Reviews 17 / 25" at bounding box center [416, 413] width 141 height 35
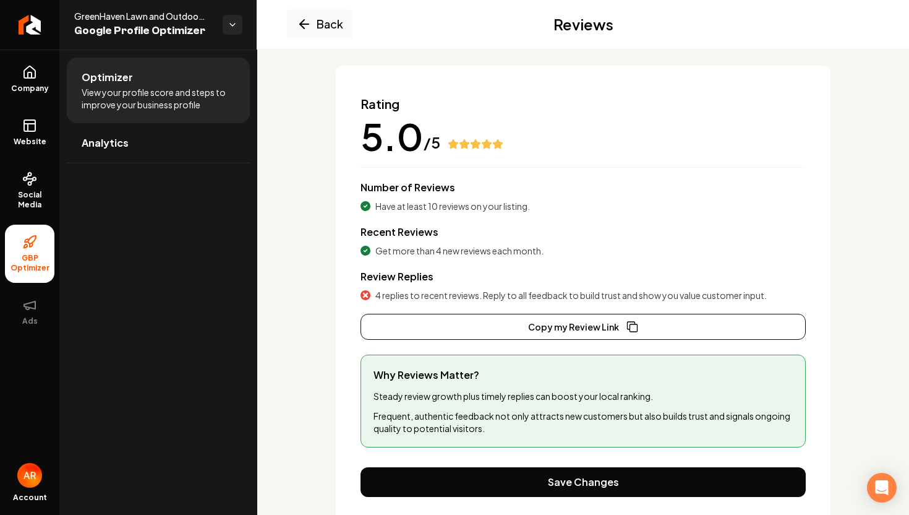
drag, startPoint x: 378, startPoint y: 297, endPoint x: 424, endPoint y: 299, distance: 46.4
click at [424, 299] on span "4 replies to recent reviews. Reply to all feedback to build trust and show you …" at bounding box center [570, 295] width 391 height 12
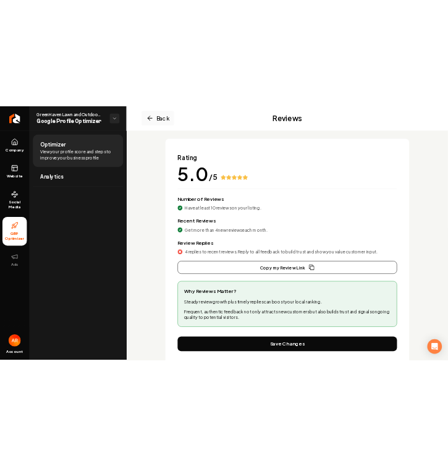
scroll to position [114, 0]
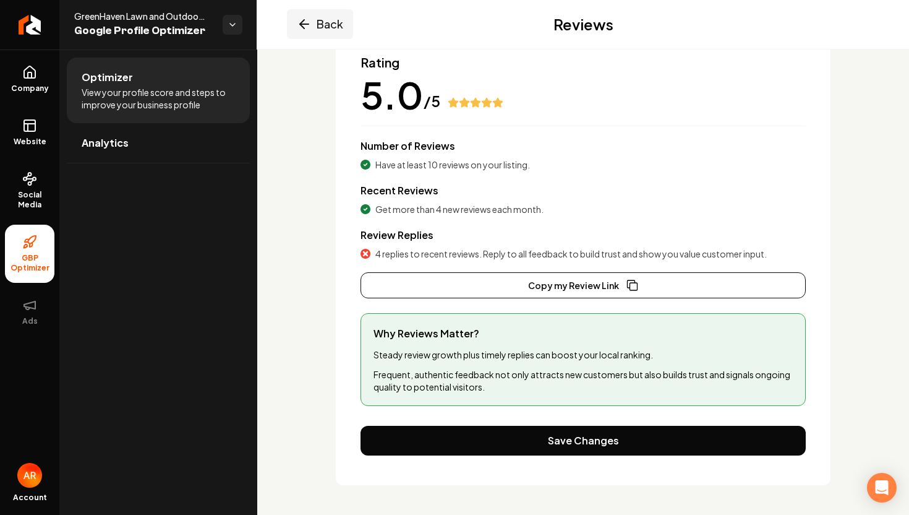
click at [307, 25] on icon "Main content area" at bounding box center [304, 24] width 15 height 15
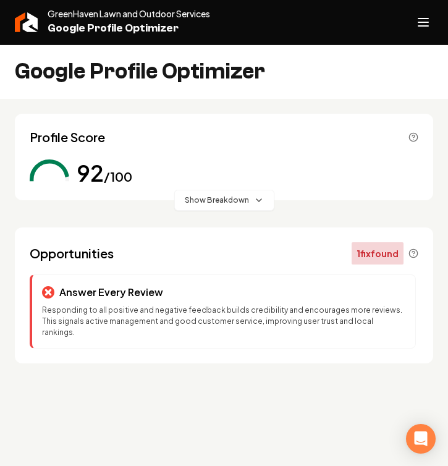
scroll to position [0, 0]
